Goal: Information Seeking & Learning: Learn about a topic

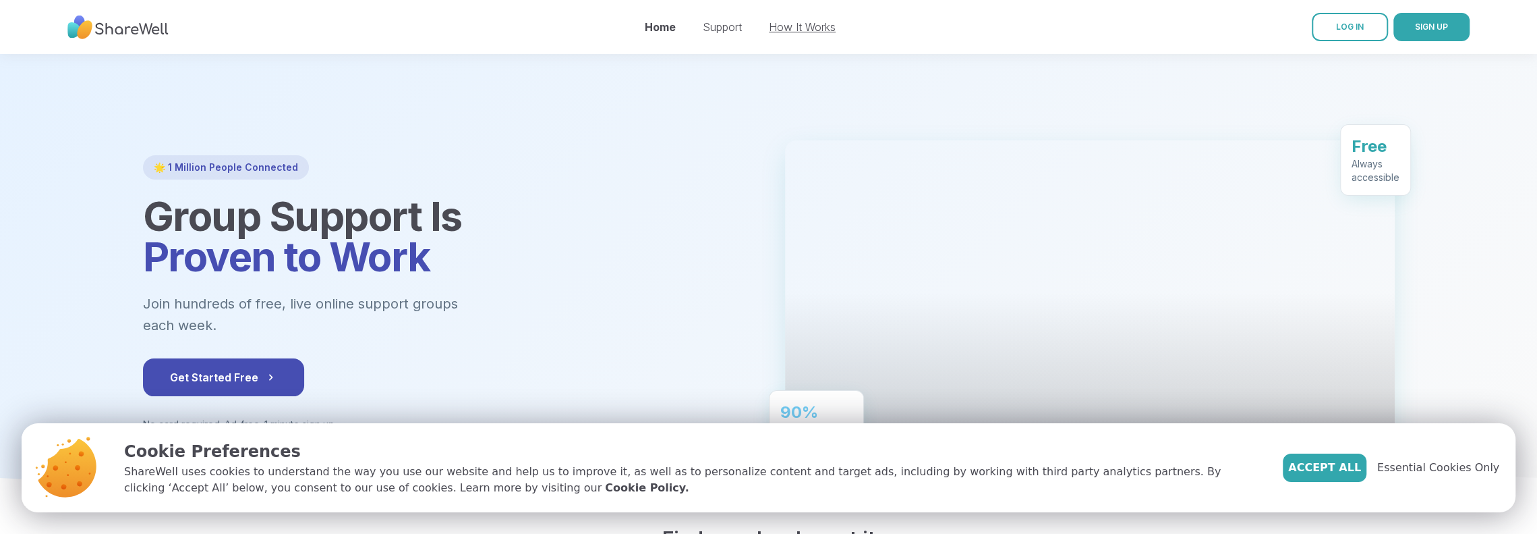
click at [810, 32] on link "How It Works" at bounding box center [802, 26] width 67 height 13
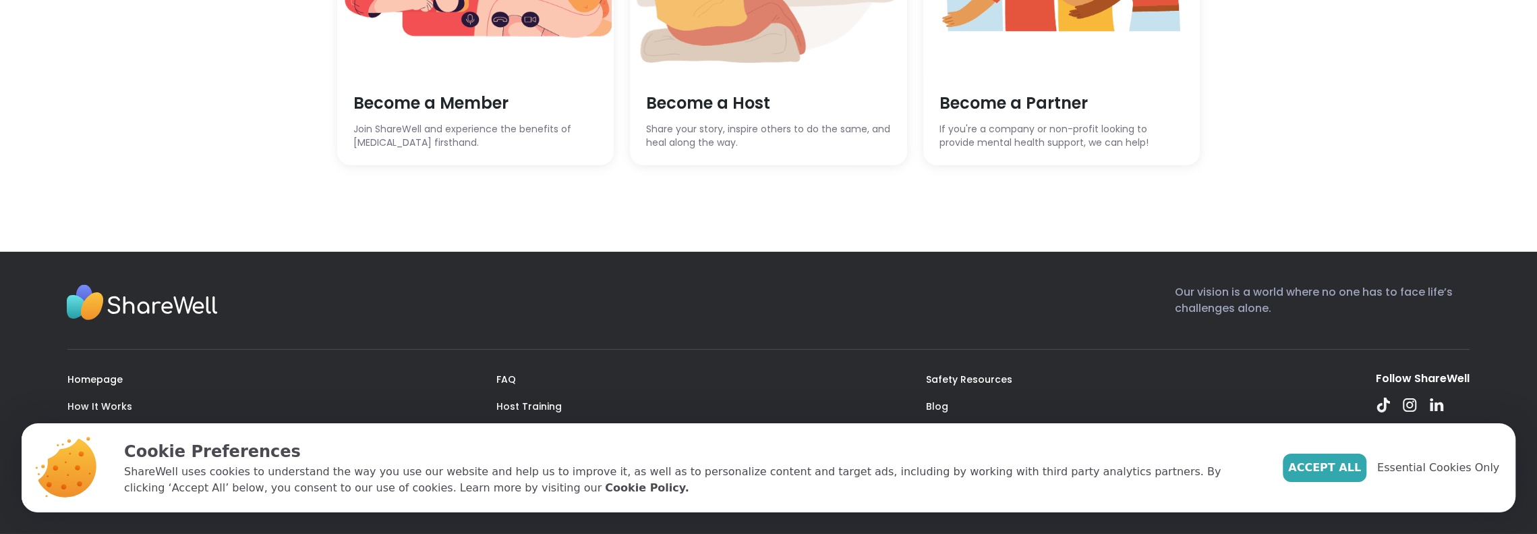
scroll to position [3870, 0]
click at [722, 149] on span "Share your story, inspire others to do the same, and heal along the way." at bounding box center [768, 136] width 245 height 26
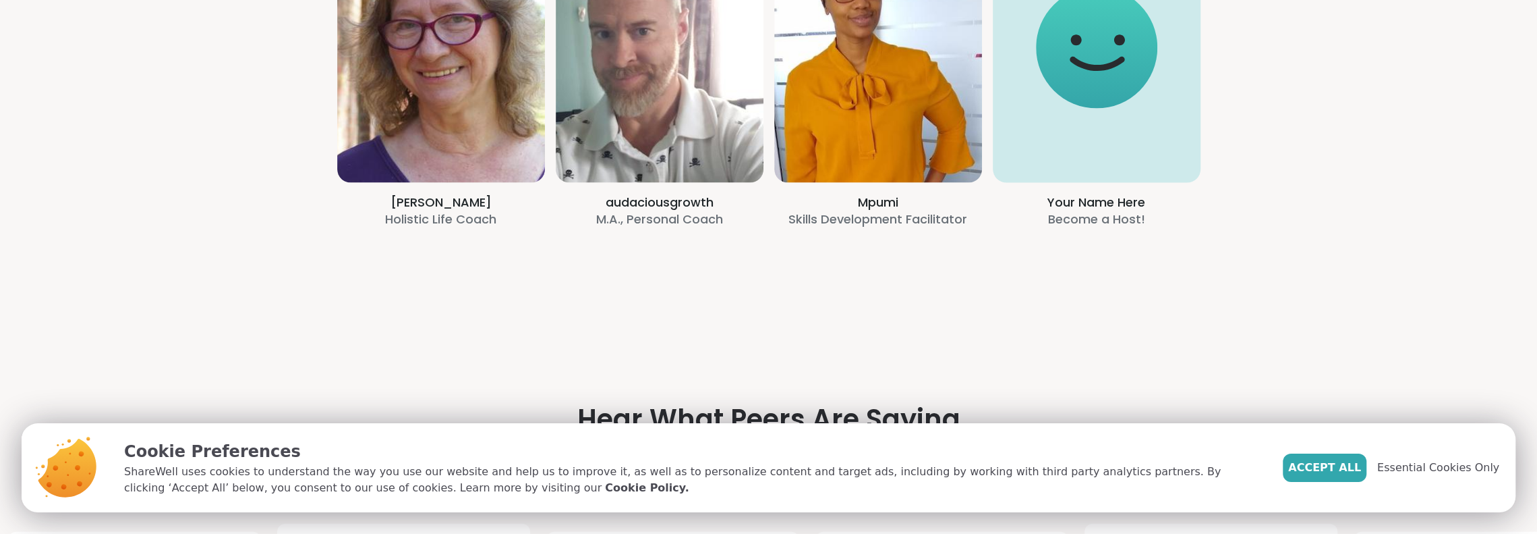
scroll to position [3093, 0]
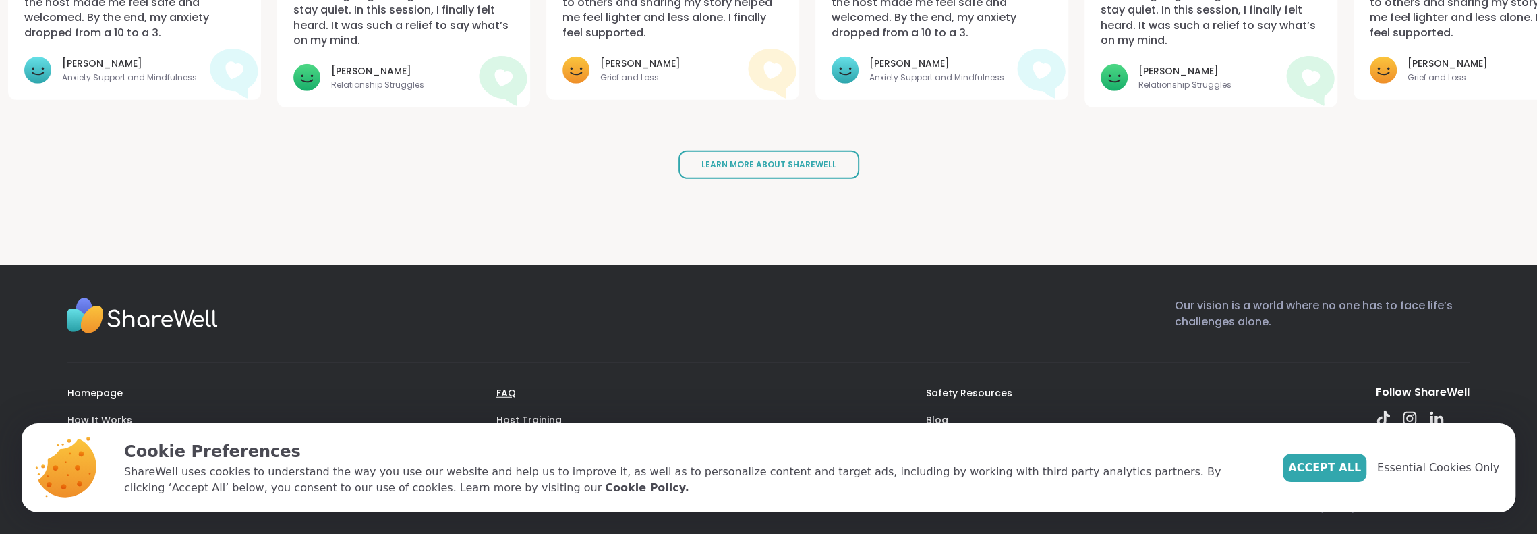
click at [510, 386] on link "FAQ" at bounding box center [506, 392] width 20 height 13
